Goal: Transaction & Acquisition: Book appointment/travel/reservation

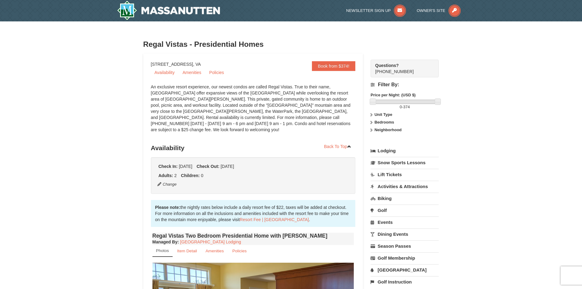
scroll to position [163, 0]
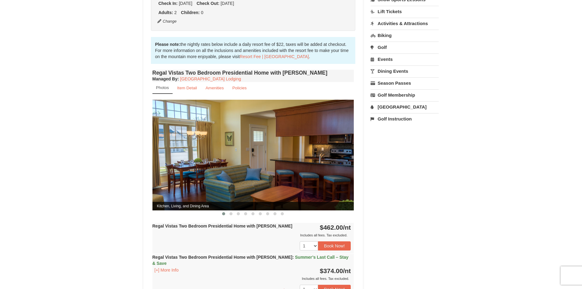
drag, startPoint x: 289, startPoint y: 170, endPoint x: 194, endPoint y: 181, distance: 95.9
click at [194, 181] on img at bounding box center [253, 155] width 202 height 110
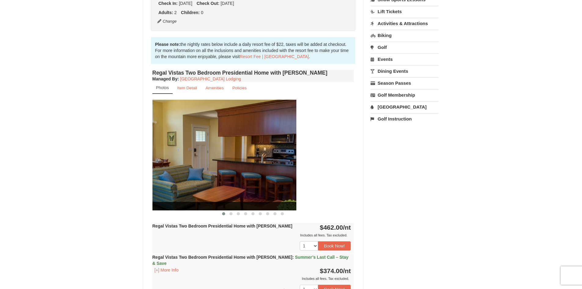
drag, startPoint x: 233, startPoint y: 172, endPoint x: 141, endPoint y: 176, distance: 91.7
click at [141, 176] on div "× Regal Vistas - Presidential Homes Book from $374! [STREET_ADDRESS], VA Availa…" at bounding box center [291, 152] width 308 height 575
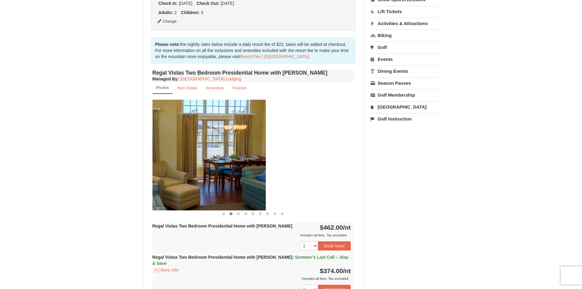
drag, startPoint x: 304, startPoint y: 170, endPoint x: 213, endPoint y: 172, distance: 91.7
click at [213, 172] on img at bounding box center [165, 155] width 202 height 110
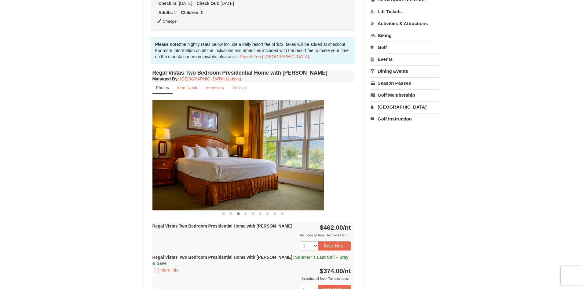
drag, startPoint x: 319, startPoint y: 173, endPoint x: 201, endPoint y: 178, distance: 117.7
click at [202, 178] on img at bounding box center [223, 155] width 202 height 110
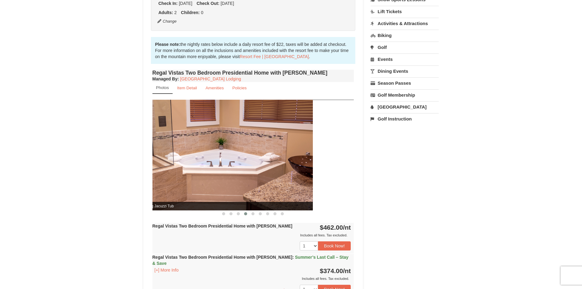
drag, startPoint x: 319, startPoint y: 174, endPoint x: 235, endPoint y: 173, distance: 84.3
click at [235, 173] on img at bounding box center [212, 155] width 202 height 110
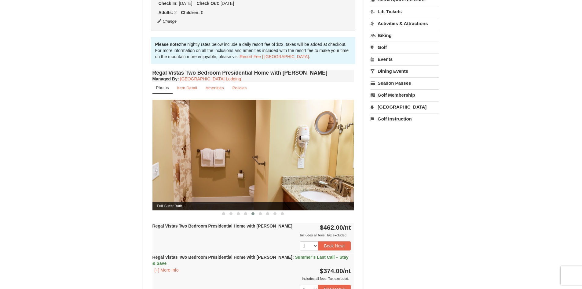
drag, startPoint x: 333, startPoint y: 165, endPoint x: 235, endPoint y: 170, distance: 97.9
click at [236, 170] on img at bounding box center [253, 155] width 202 height 110
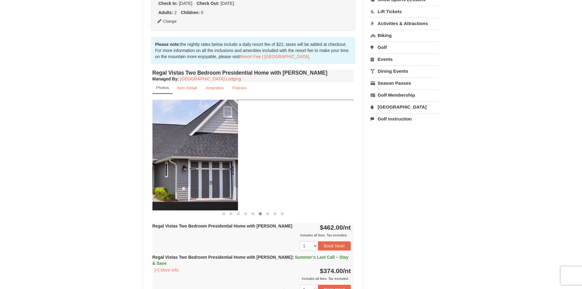
drag, startPoint x: 336, startPoint y: 163, endPoint x: 215, endPoint y: 166, distance: 121.3
click at [217, 166] on img at bounding box center [137, 155] width 202 height 110
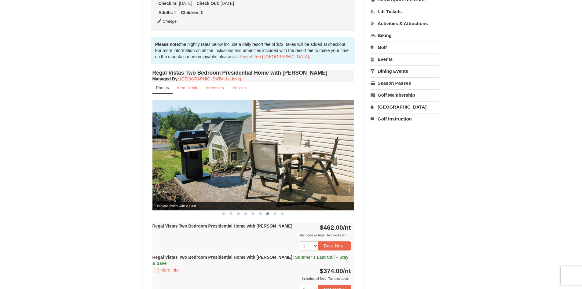
drag, startPoint x: 294, startPoint y: 161, endPoint x: 188, endPoint y: 166, distance: 105.8
click at [188, 166] on img at bounding box center [253, 155] width 202 height 110
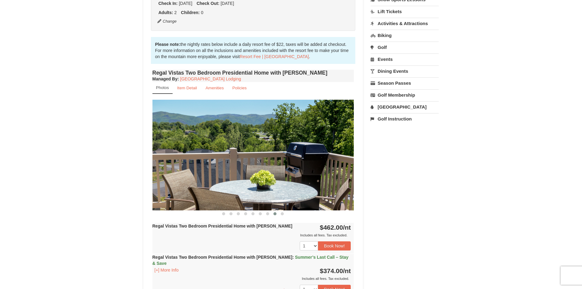
drag, startPoint x: 313, startPoint y: 162, endPoint x: 154, endPoint y: 172, distance: 158.9
click at [154, 172] on img at bounding box center [253, 155] width 202 height 110
